Goal: Information Seeking & Learning: Learn about a topic

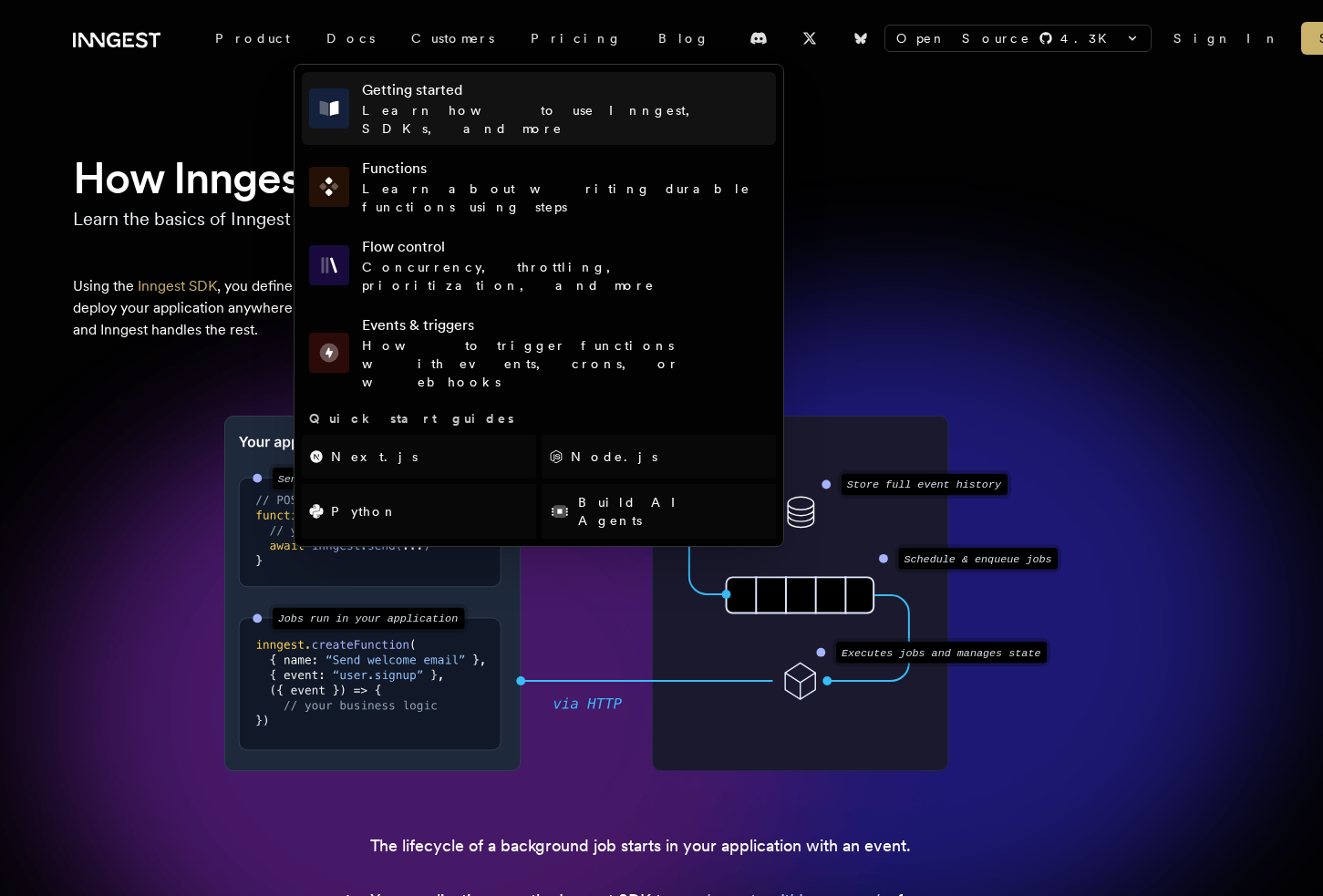
click at [365, 88] on h4 "Getting started" at bounding box center [565, 90] width 406 height 22
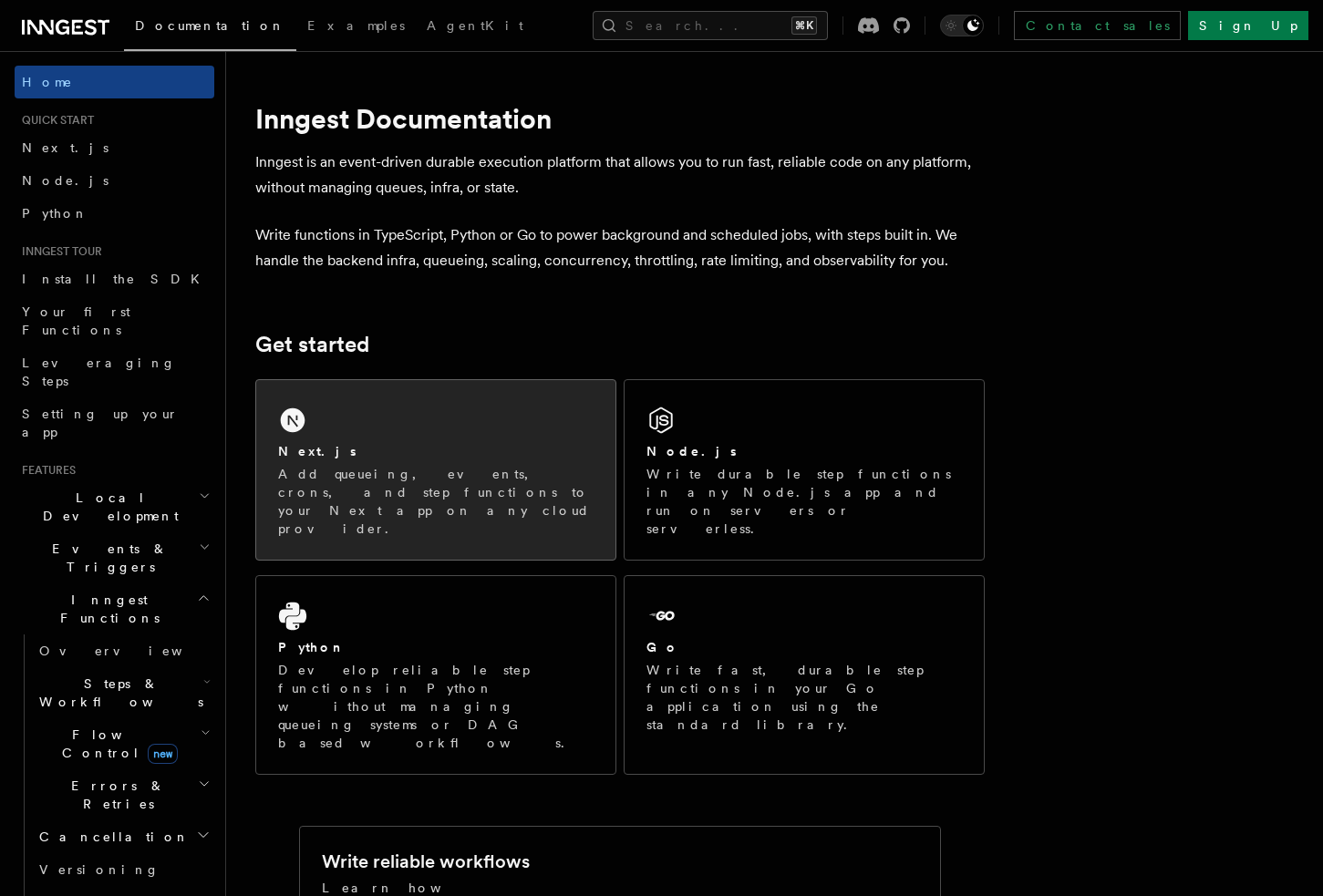
click at [380, 484] on p "Add queueing, events, crons, and step functions to your Next app on any cloud p…" at bounding box center [435, 501] width 315 height 73
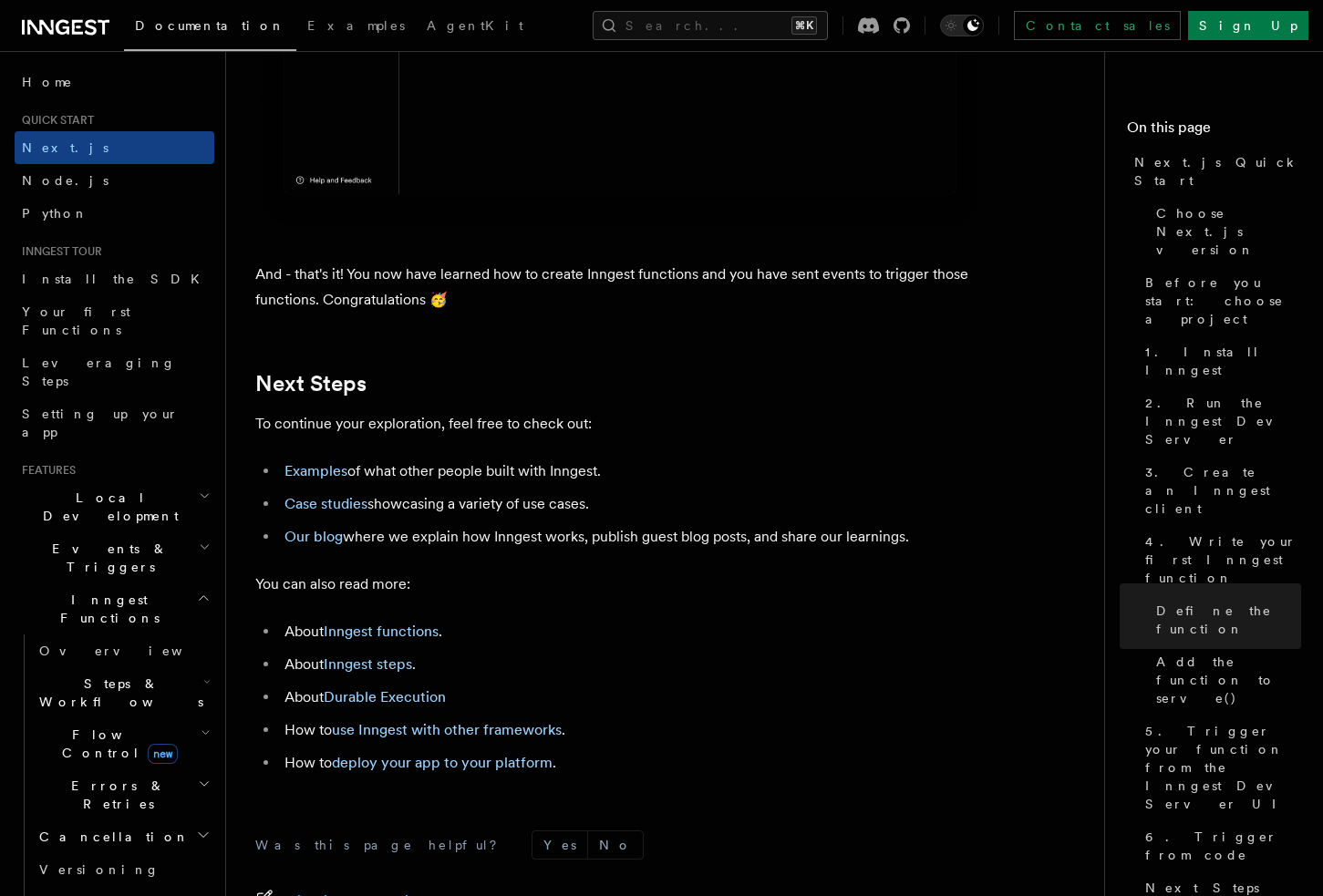
scroll to position [11218, 0]
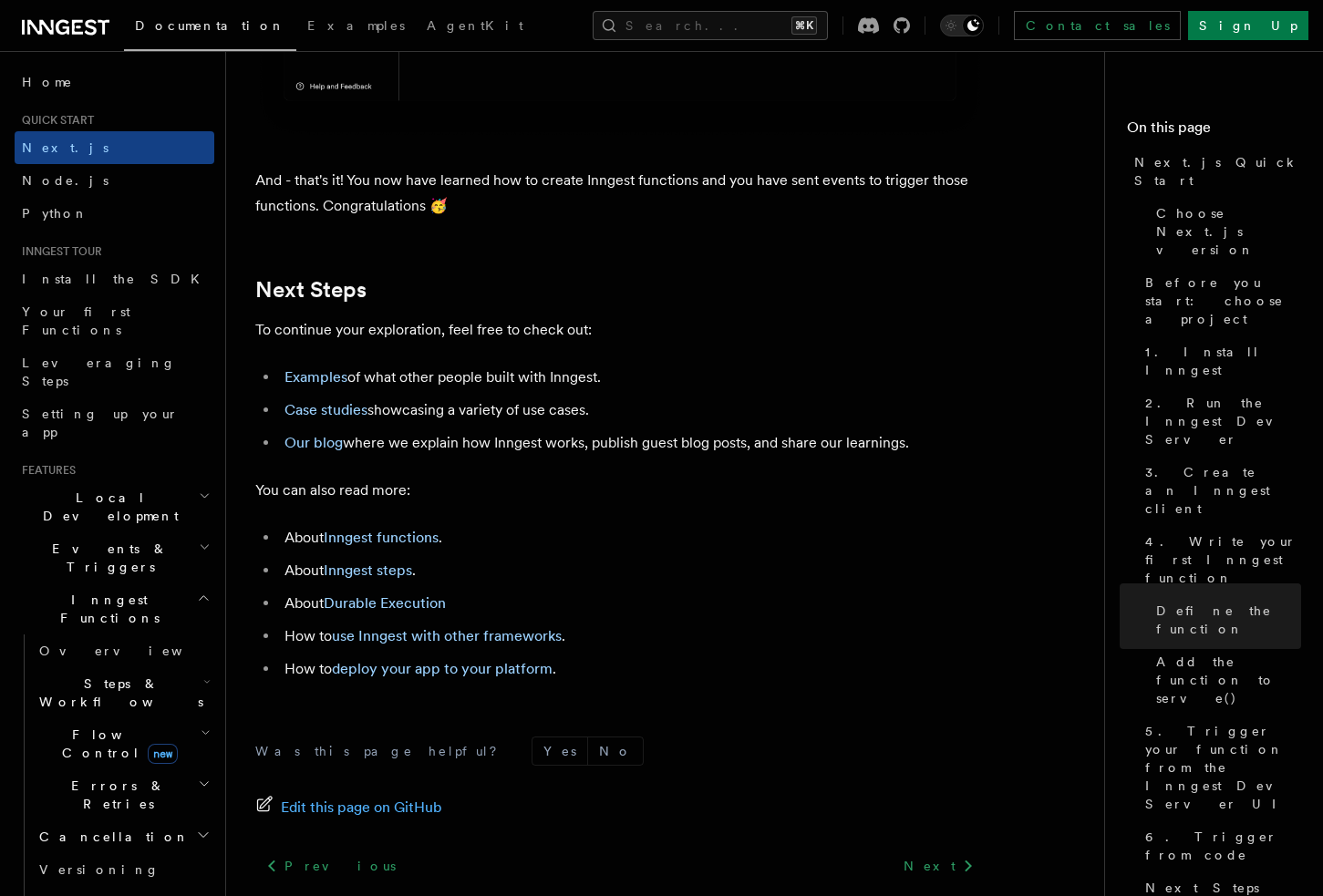
drag, startPoint x: 441, startPoint y: 405, endPoint x: 392, endPoint y: 410, distance: 49.3
click at [441, 405] on li "Case studies showcasing a variety of use cases." at bounding box center [632, 410] width 706 height 26
click at [321, 373] on link "Examples" at bounding box center [316, 378] width 63 height 18
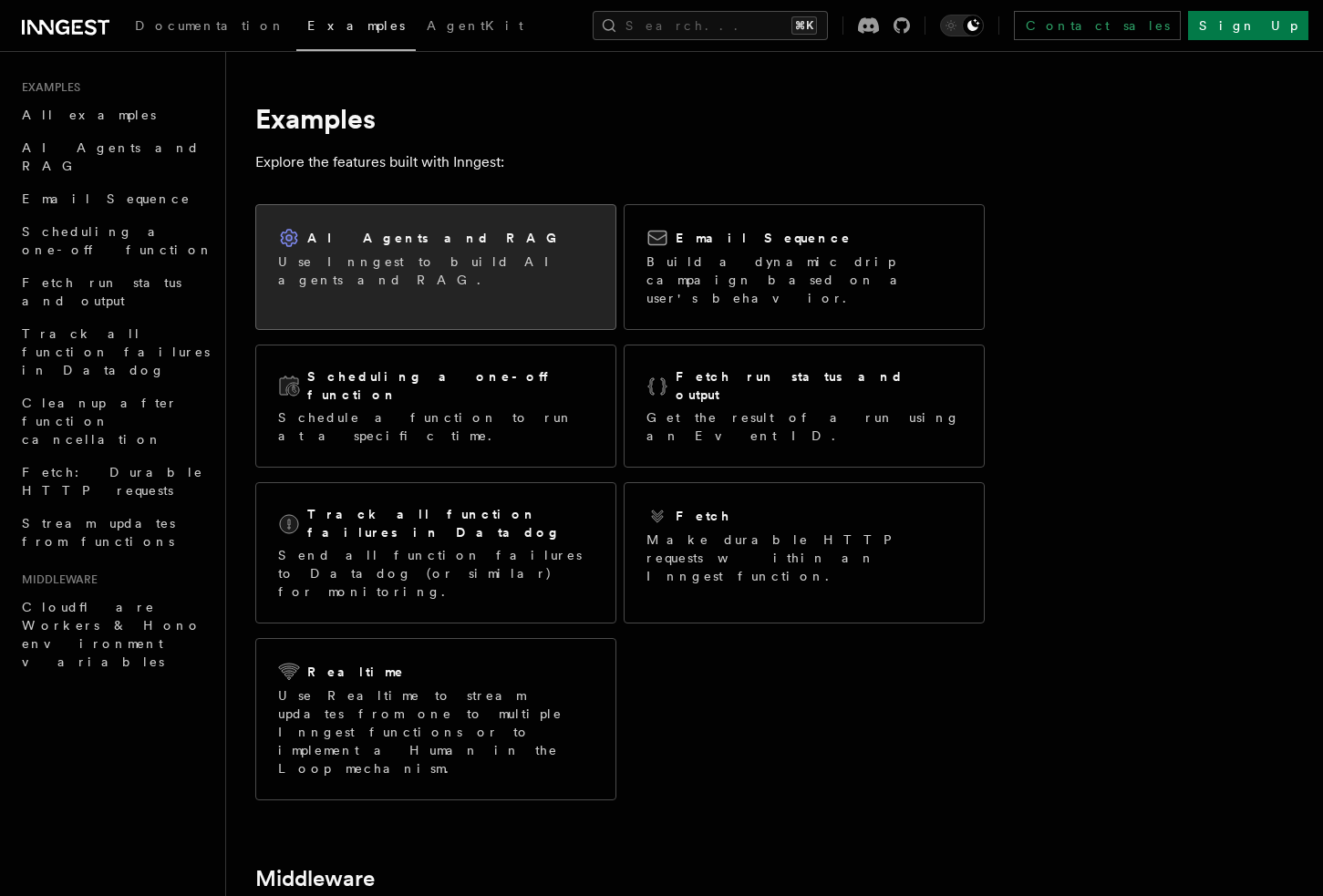
click at [448, 251] on div "AI Agents and RAG Use Inngest to build AI agents and RAG." at bounding box center [435, 258] width 315 height 62
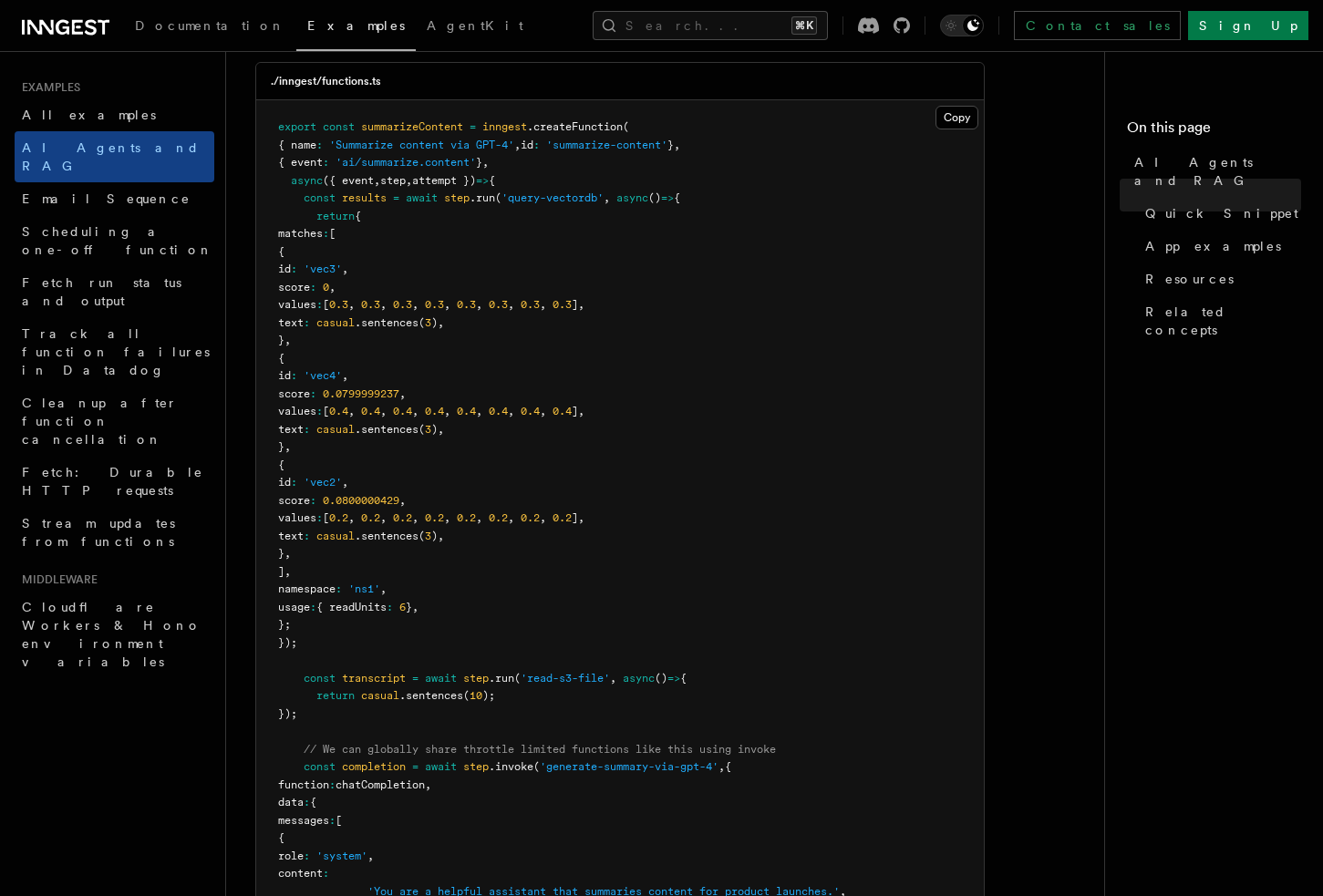
scroll to position [610, 0]
